Goal: Information Seeking & Learning: Learn about a topic

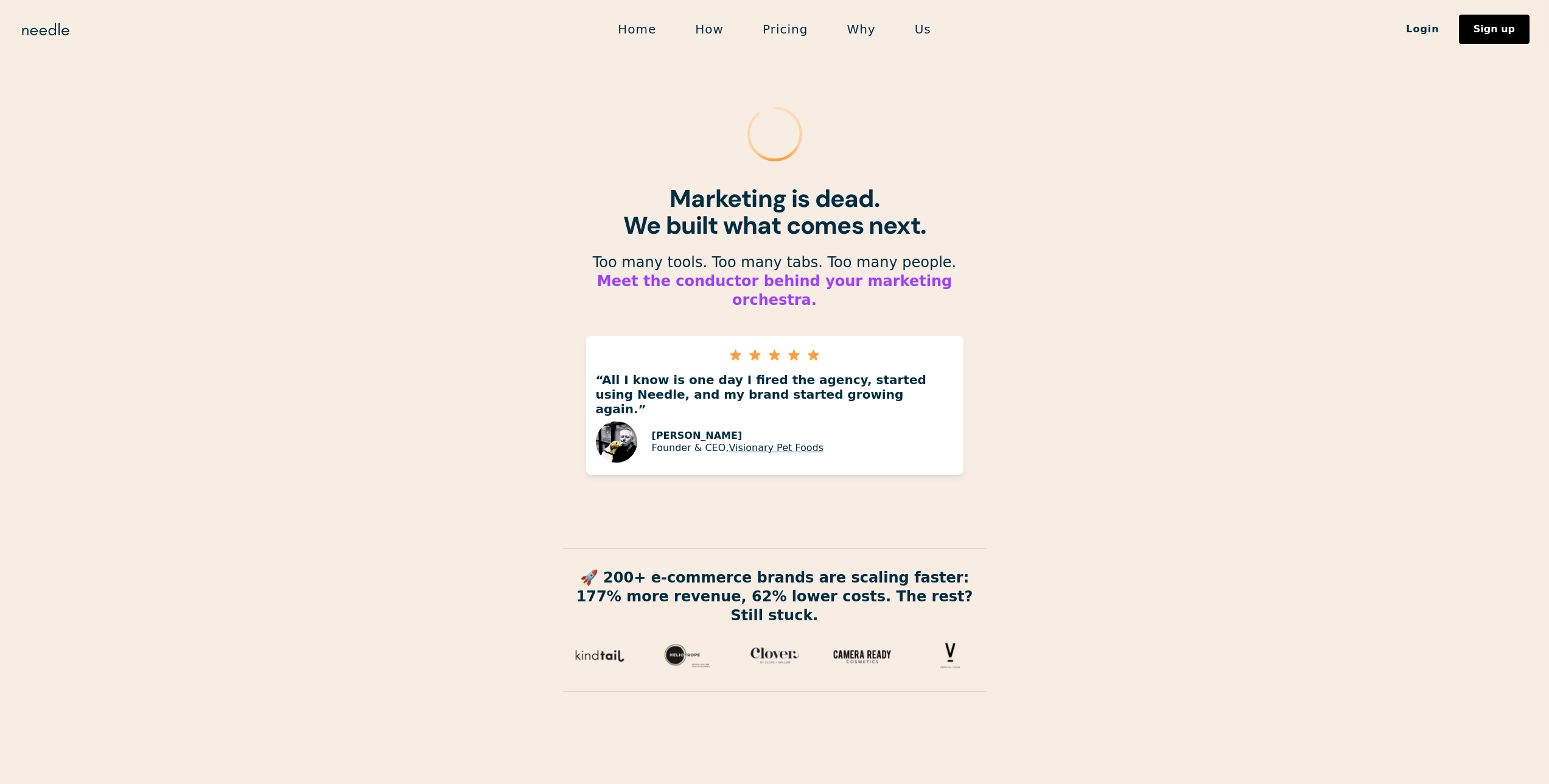
click at [294, 125] on section "Marketing is dead. We built what comes next. ‍ Too many tools. Too many tabs. T…" at bounding box center [774, 383] width 1549 height 765
click at [50, 24] on img "home" at bounding box center [46, 29] width 52 height 19
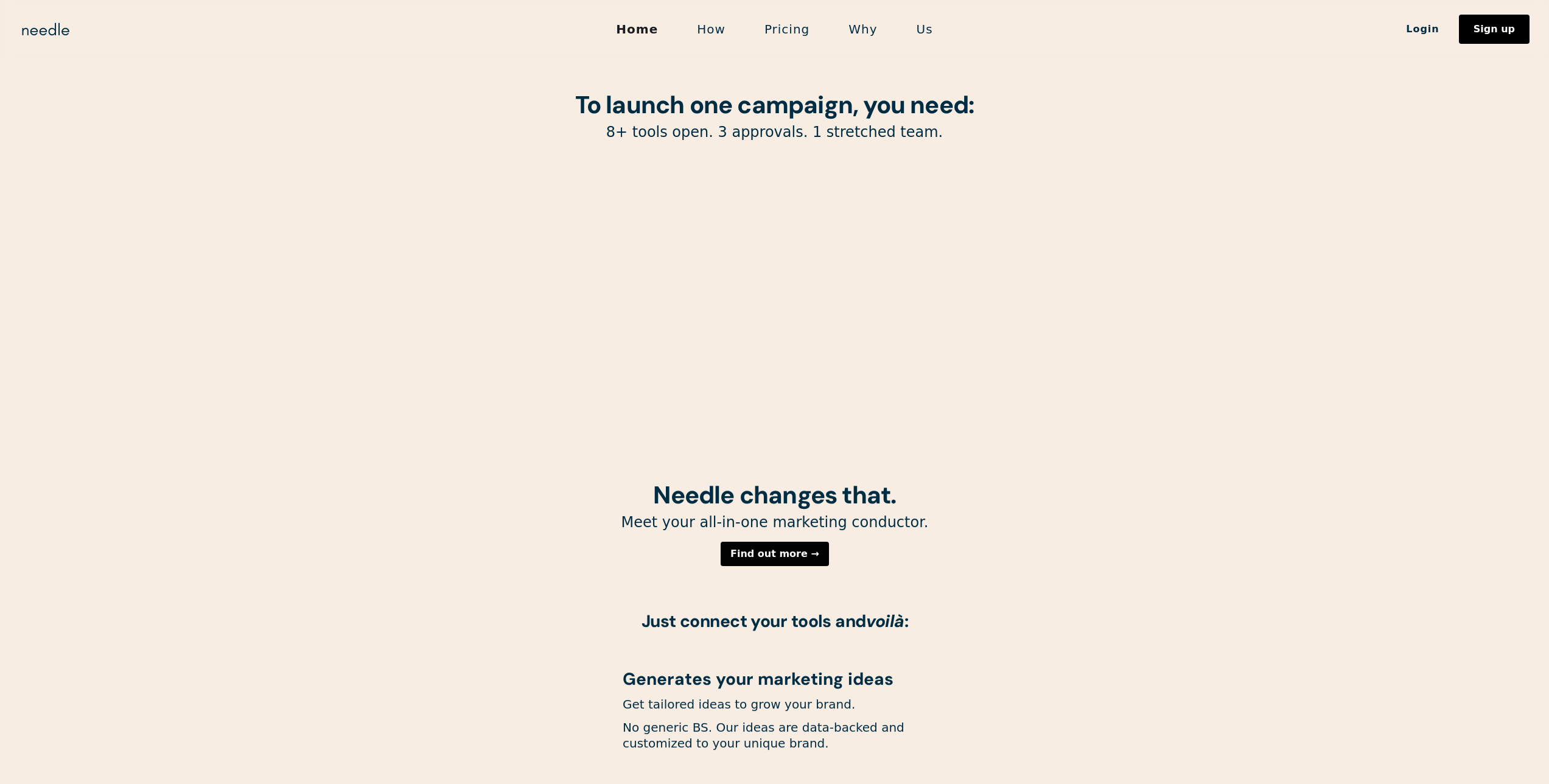
click at [482, 154] on div "To launch one campaign, you need: 8+ tools open. 3 approvals. 1 stretched team." at bounding box center [775, 241] width 621 height 482
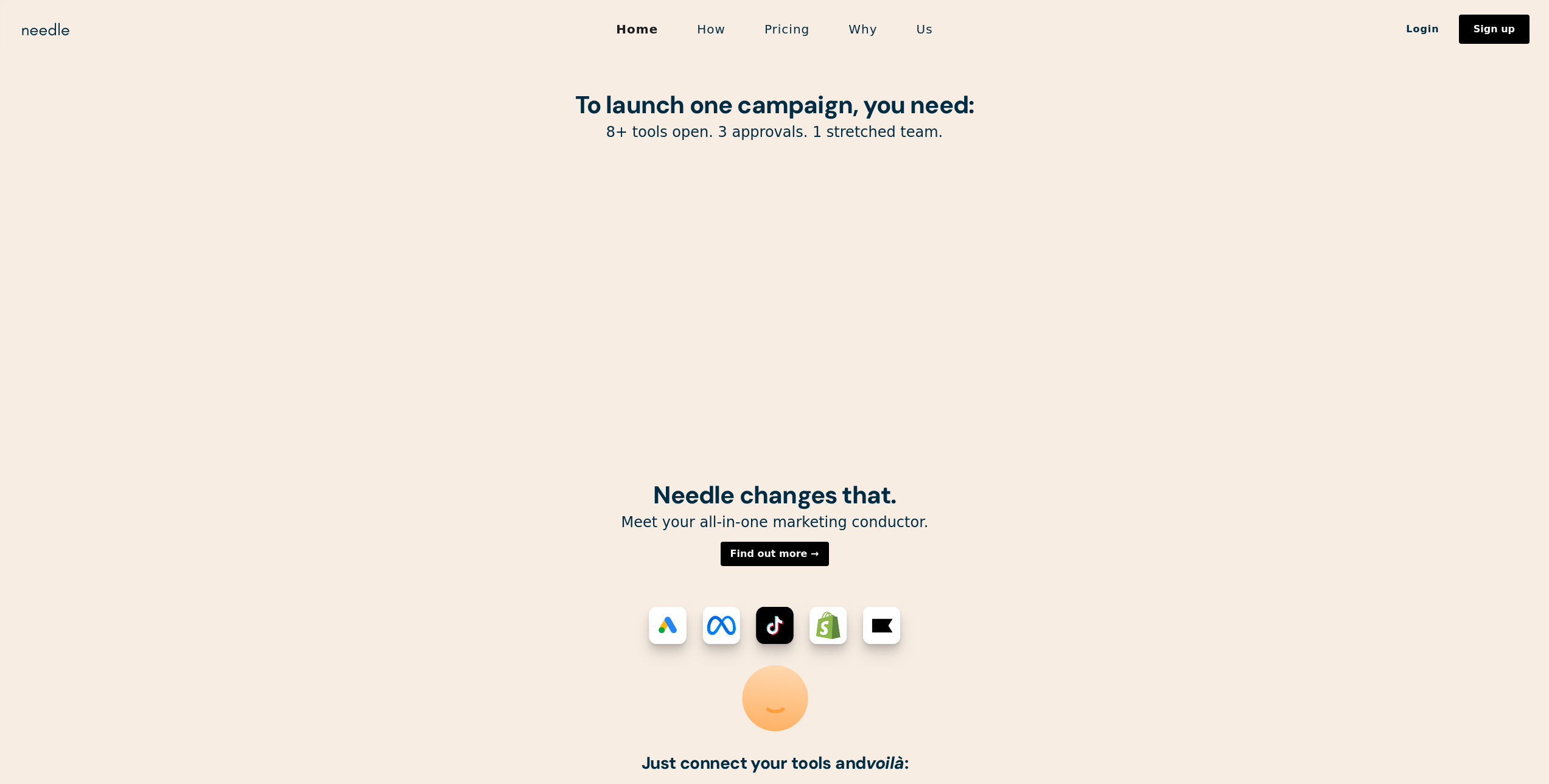
drag, startPoint x: 1169, startPoint y: 183, endPoint x: 855, endPoint y: 157, distance: 315.1
click at [1169, 183] on section "To launch one campaign, you need: 8+ tools open. 3 approvals. 1 stretched team." at bounding box center [774, 241] width 1549 height 482
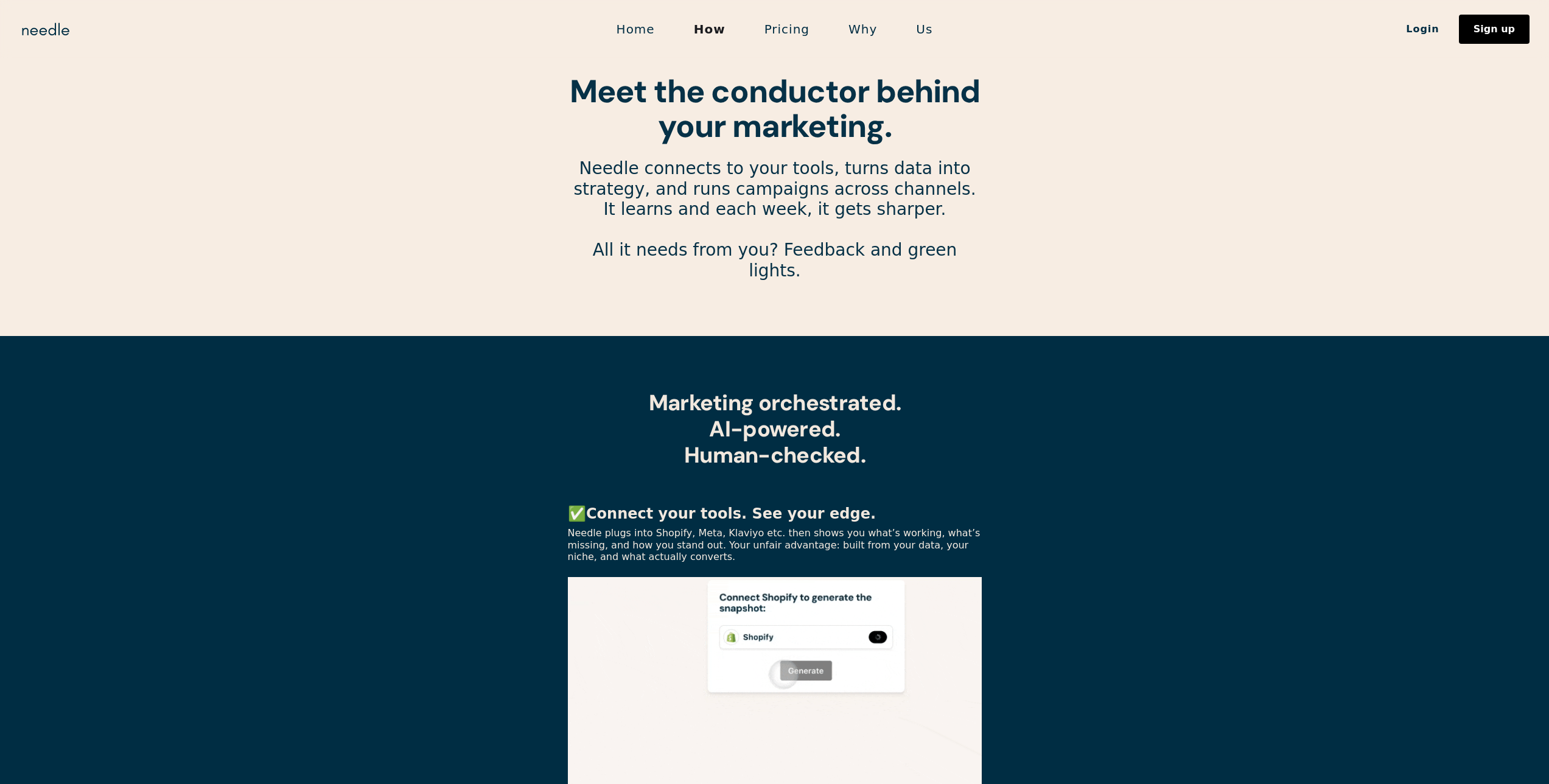
drag, startPoint x: 360, startPoint y: 253, endPoint x: 375, endPoint y: 372, distance: 119.9
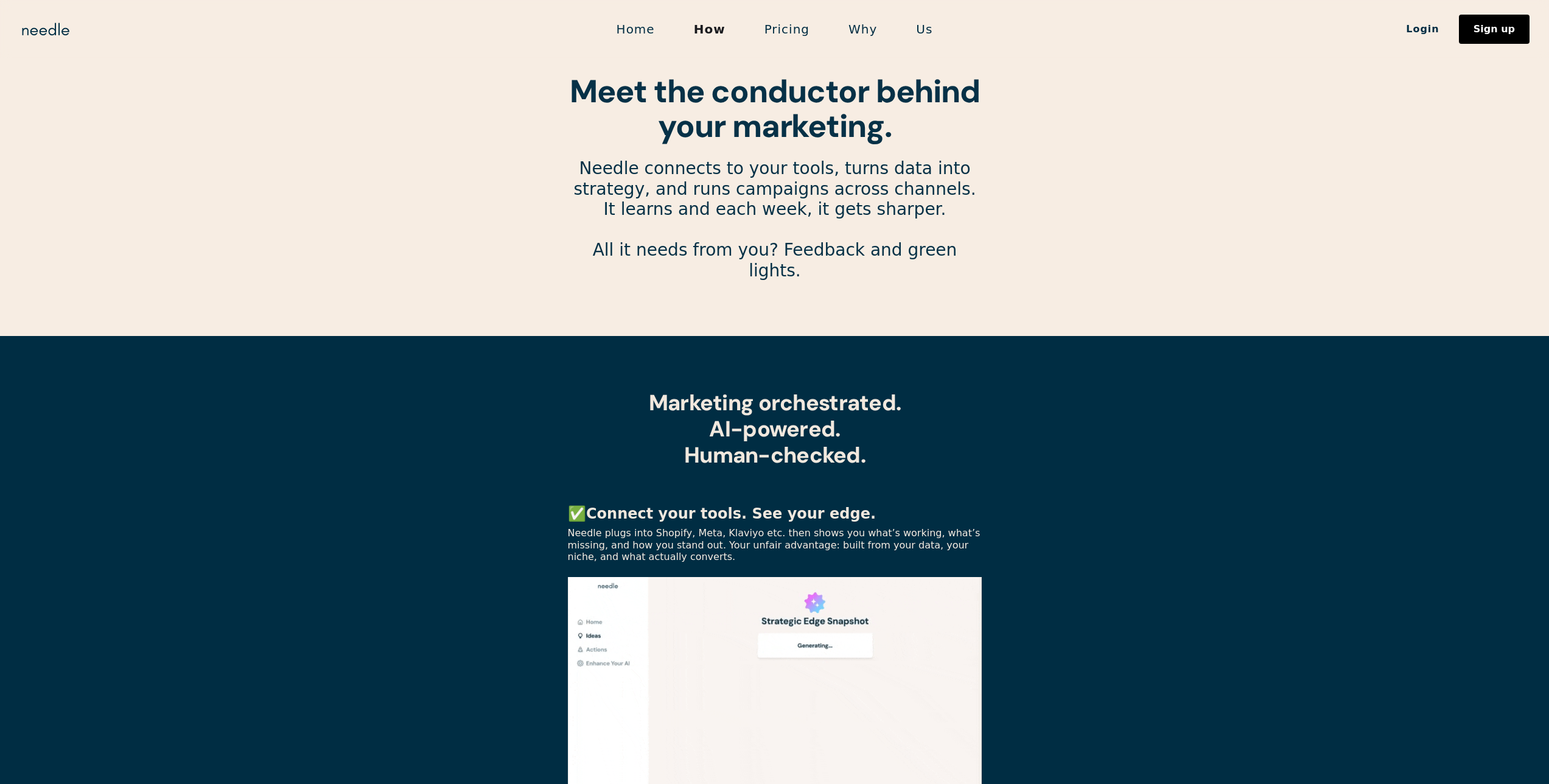
click at [359, 254] on section "Meet the conductor behind your marketing. Needle connects to your tools, turns …" at bounding box center [774, 153] width 1549 height 307
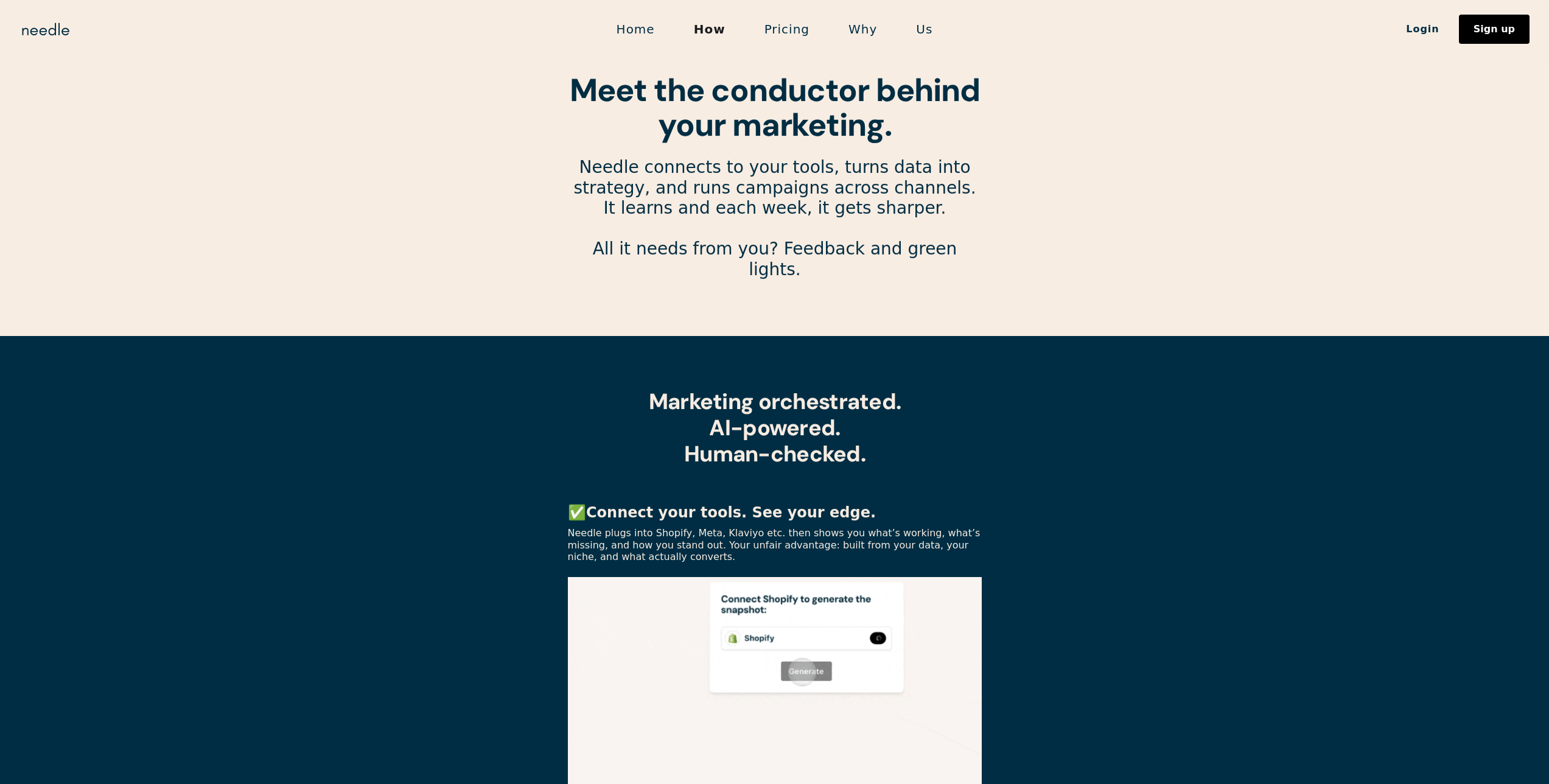
drag, startPoint x: 377, startPoint y: 375, endPoint x: 392, endPoint y: 375, distance: 15.0
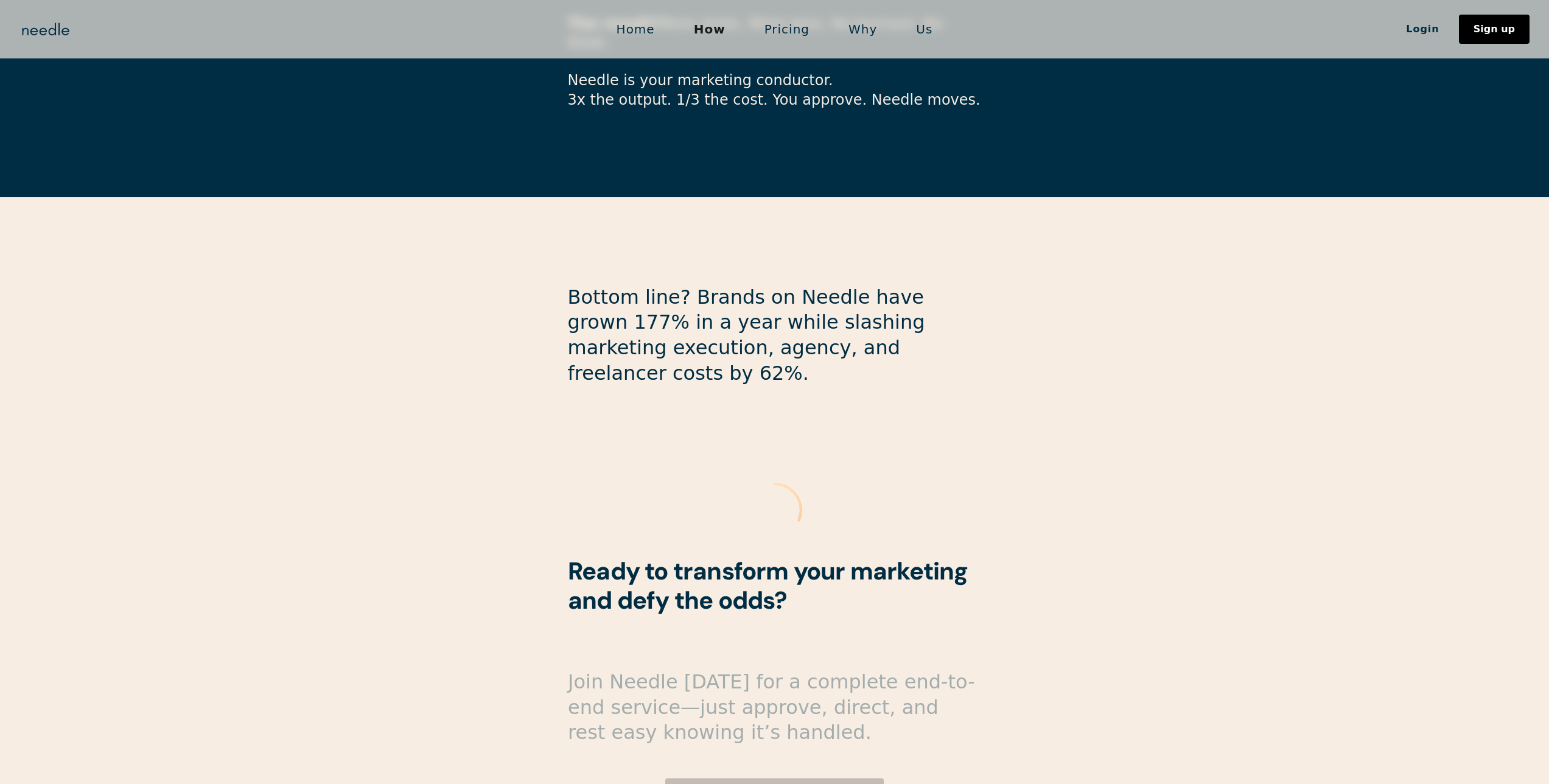
scroll to position [3001, 0]
